Goal: Task Accomplishment & Management: Manage account settings

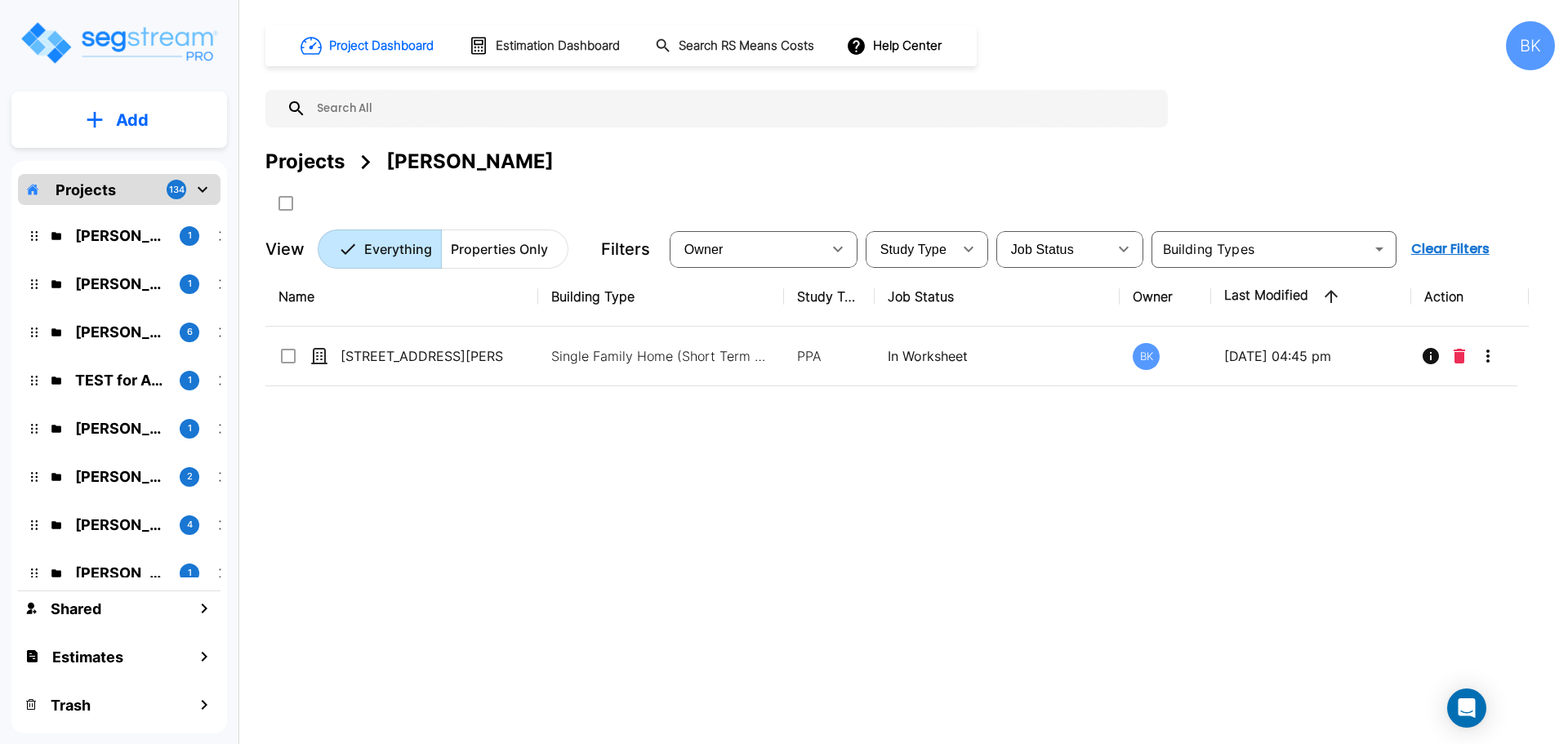
click at [1527, 61] on div "BK" at bounding box center [1531, 46] width 49 height 49
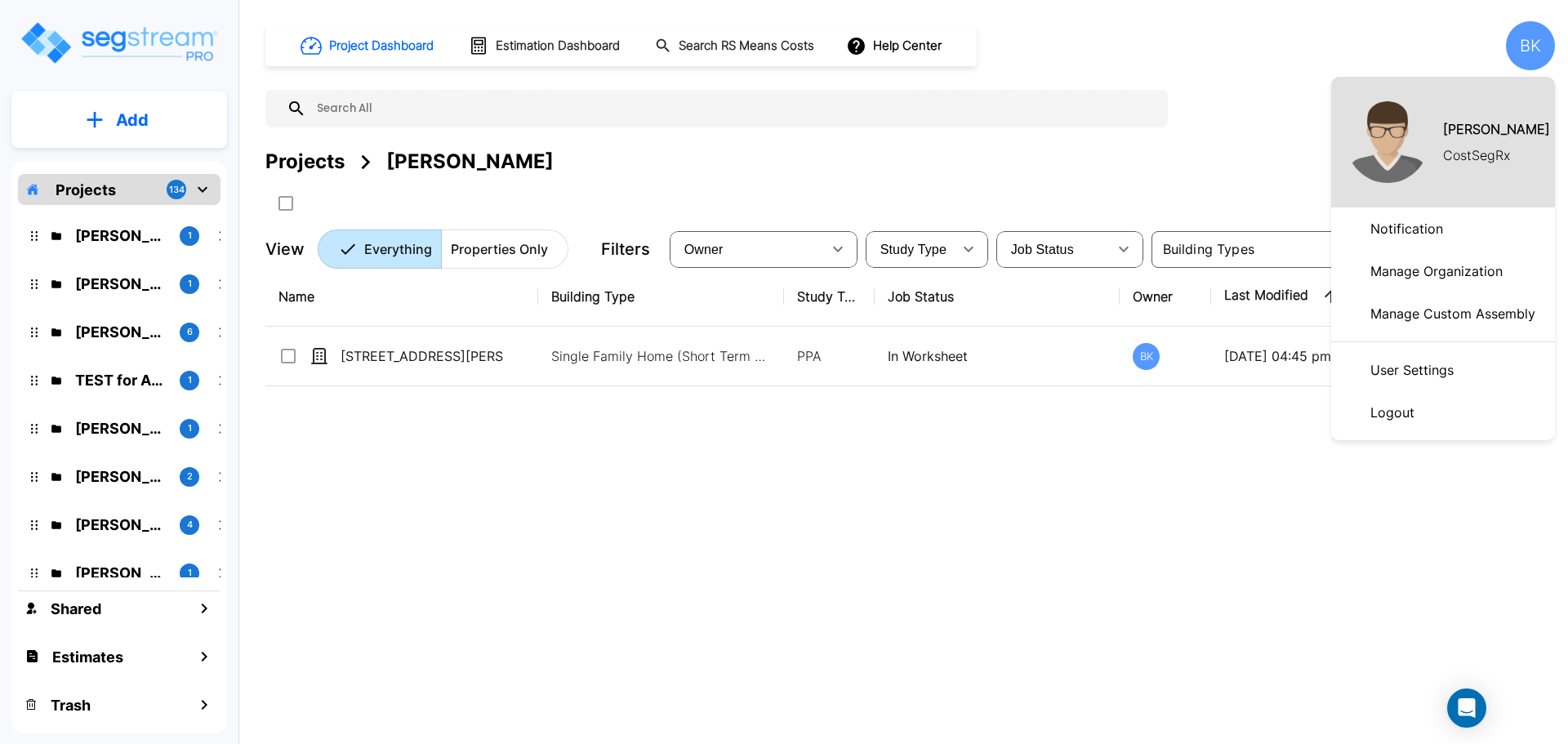
click at [1417, 409] on p "Logout" at bounding box center [1392, 412] width 57 height 33
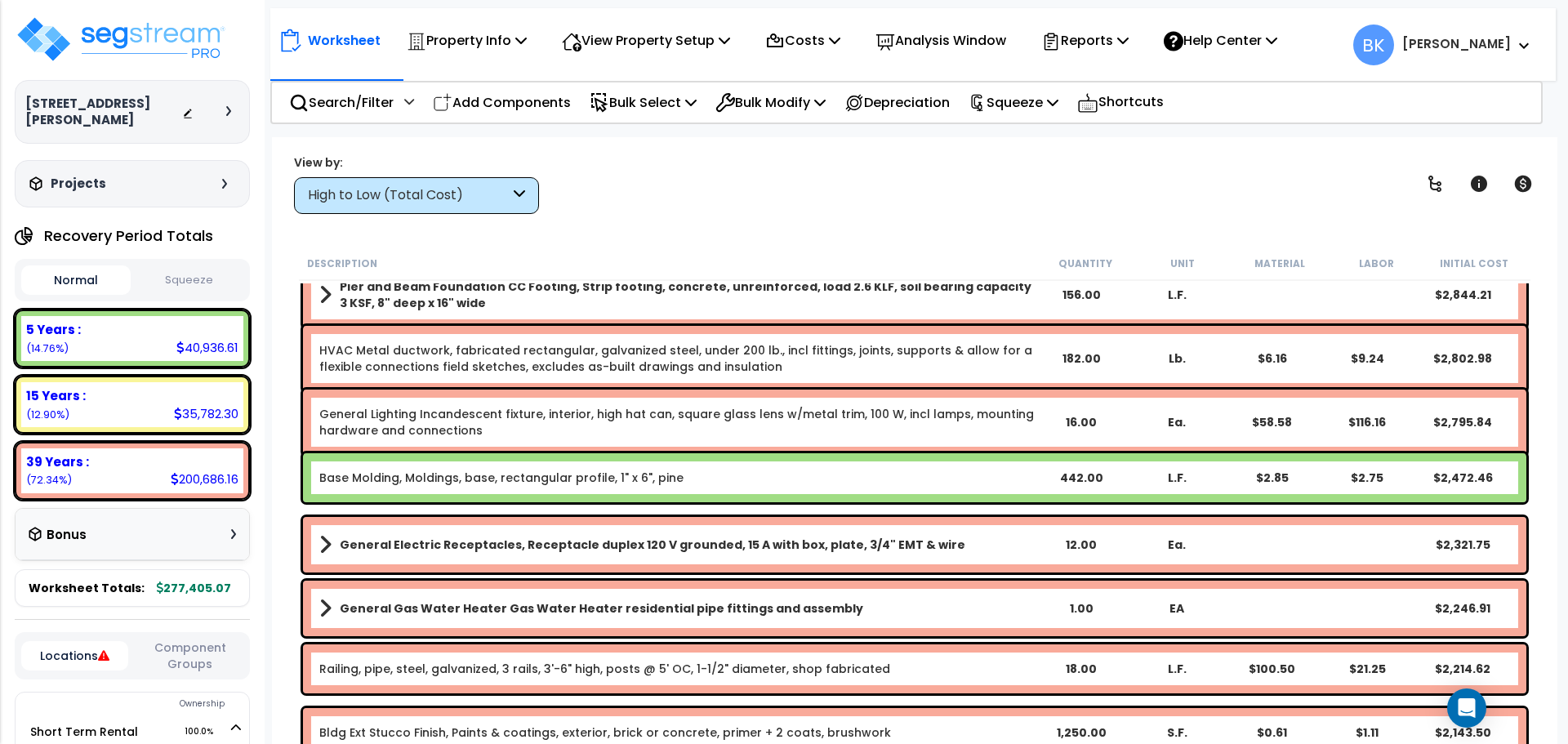
scroll to position [2368, 0]
